Goal: Information Seeking & Learning: Learn about a topic

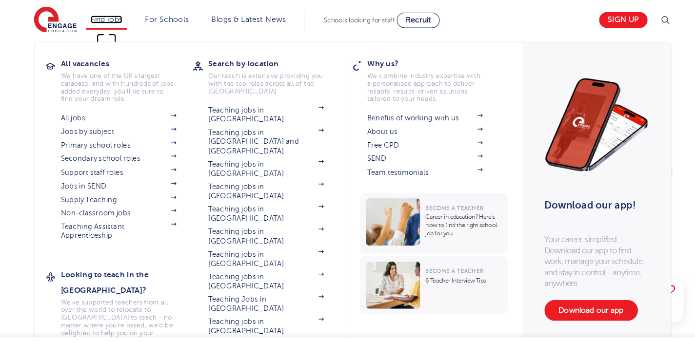
click at [140, 20] on link "Find jobs" at bounding box center [129, 17] width 29 height 7
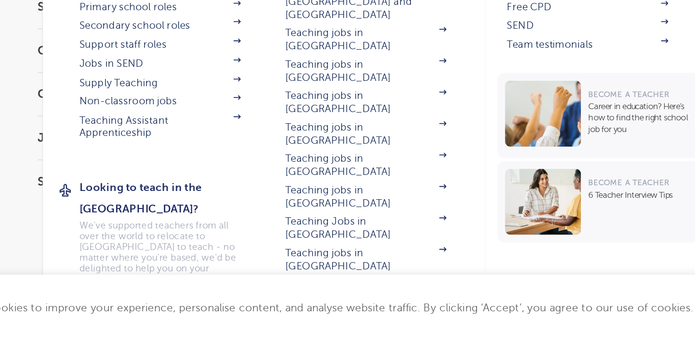
scroll to position [19, 0]
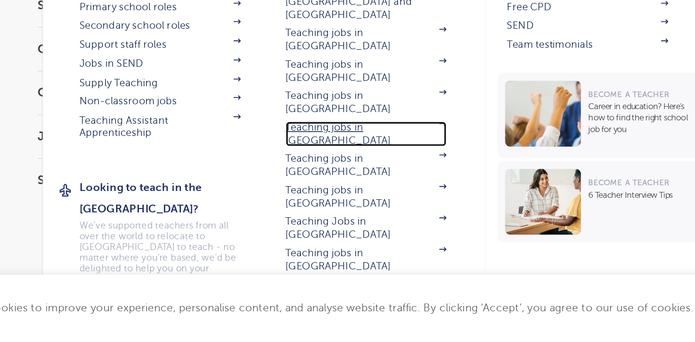
click at [252, 202] on link "Teaching jobs in [GEOGRAPHIC_DATA]" at bounding box center [271, 210] width 102 height 16
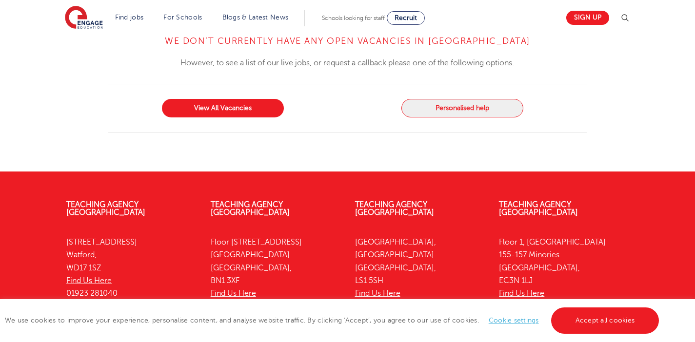
scroll to position [1351, 0]
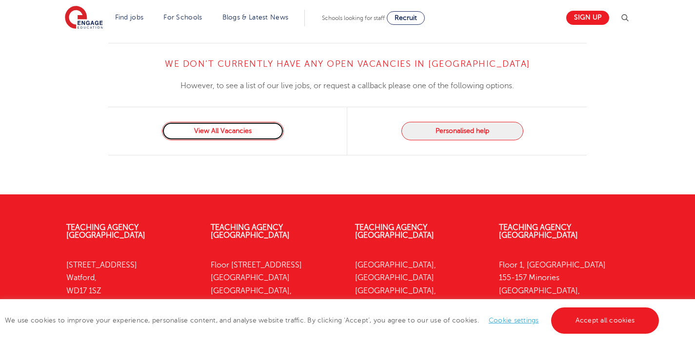
click at [261, 123] on link "View All Vacancies" at bounding box center [223, 131] width 122 height 19
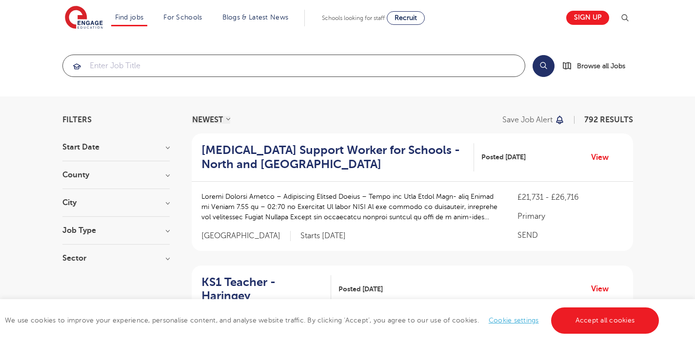
click at [233, 67] on input "search" at bounding box center [294, 65] width 462 height 21
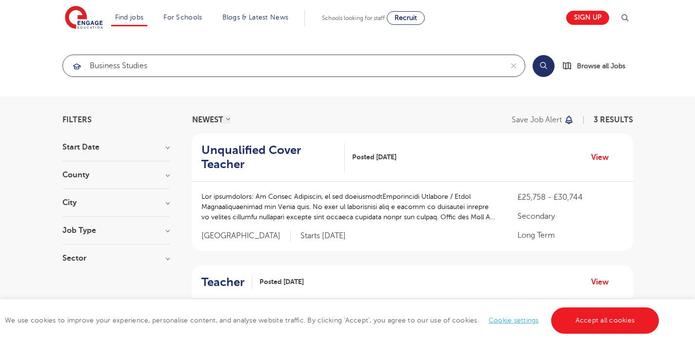
click button "Submit" at bounding box center [0, 0] width 0 height 0
click at [532, 64] on section "business studies Search Browse all Jobs" at bounding box center [347, 66] width 571 height 22
click at [548, 68] on button "Search" at bounding box center [544, 66] width 22 height 22
click at [546, 68] on button "Search" at bounding box center [544, 66] width 22 height 22
click at [429, 63] on input "business studies" at bounding box center [282, 65] width 439 height 21
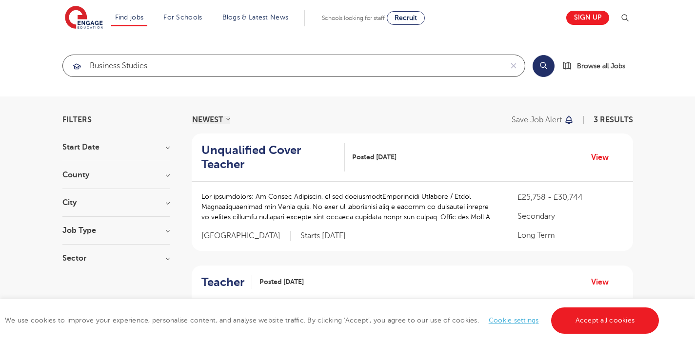
drag, startPoint x: 157, startPoint y: 67, endPoint x: 61, endPoint y: 67, distance: 95.6
click at [61, 67] on div "business studies Search Browse all Jobs" at bounding box center [347, 66] width 585 height 22
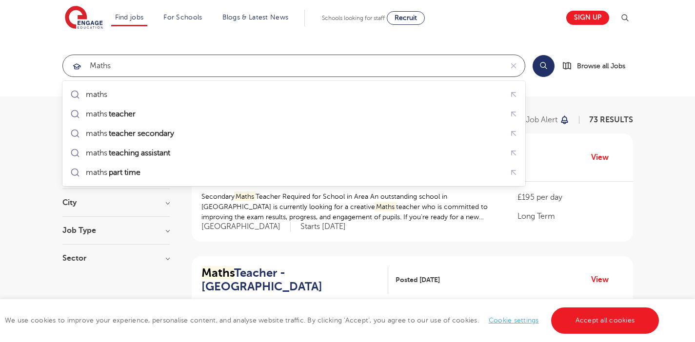
type input "maths"
click button "Submit" at bounding box center [0, 0] width 0 height 0
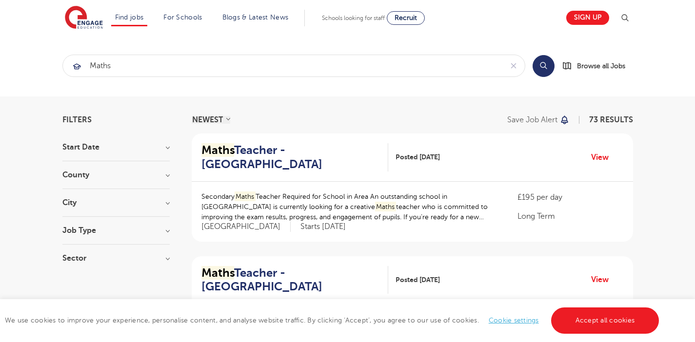
click at [161, 176] on h3 "County" at bounding box center [115, 175] width 107 height 8
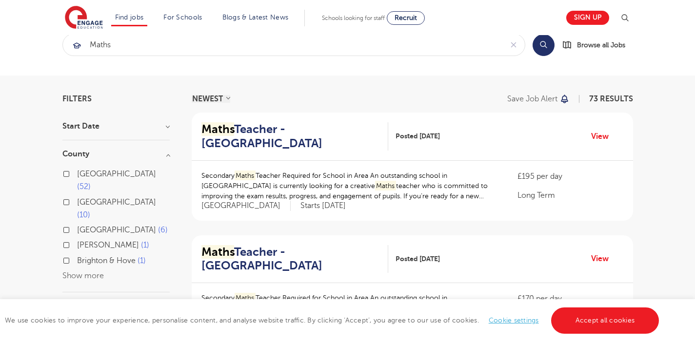
scroll to position [49, 0]
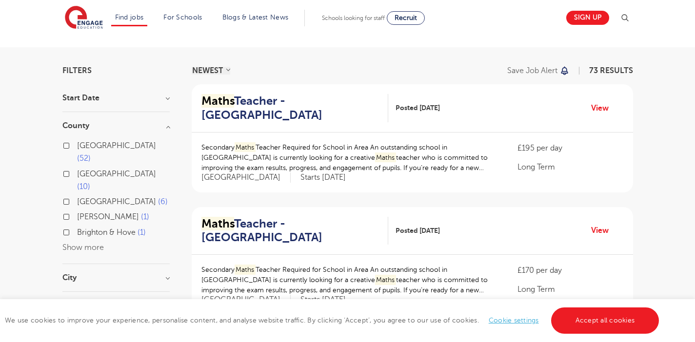
click at [143, 245] on section "Start Date [DATE] [DATE] Show more County [GEOGRAPHIC_DATA] 52 [GEOGRAPHIC_DATA…" at bounding box center [115, 220] width 107 height 253
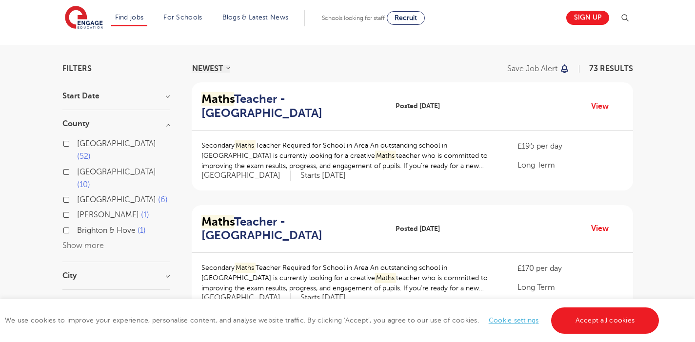
click at [150, 272] on h3 "City" at bounding box center [115, 276] width 107 height 8
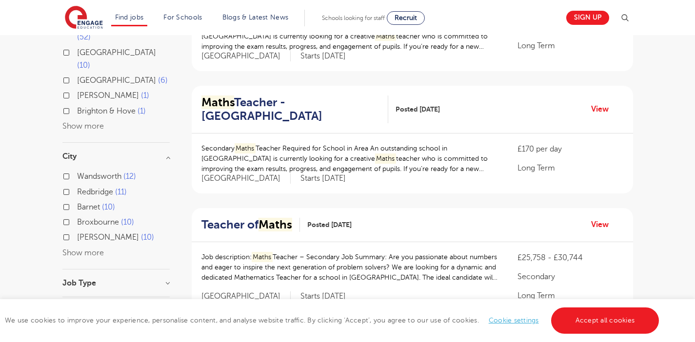
scroll to position [0, 0]
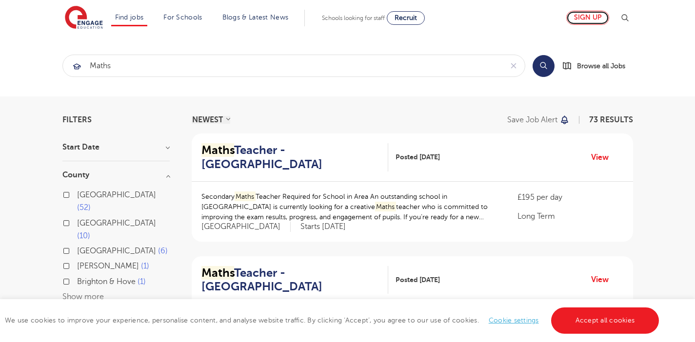
click at [584, 19] on link "Sign up" at bounding box center [587, 18] width 43 height 14
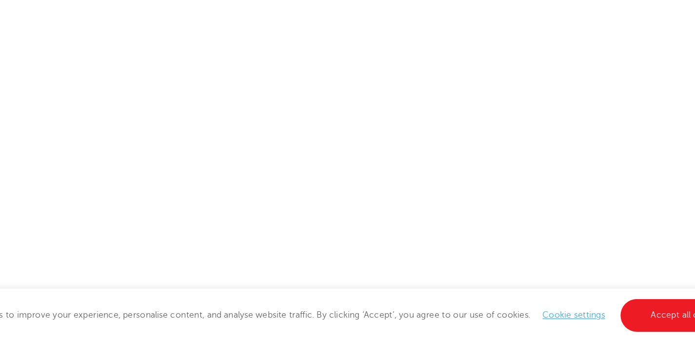
scroll to position [641, 0]
click at [314, 283] on p at bounding box center [249, 285] width 380 height 13
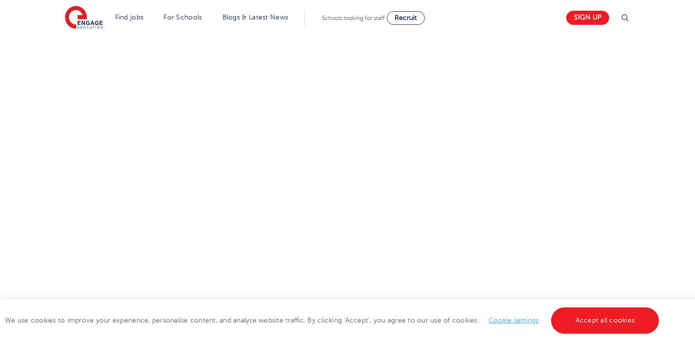
scroll to position [362, 0]
